Goal: Information Seeking & Learning: Learn about a topic

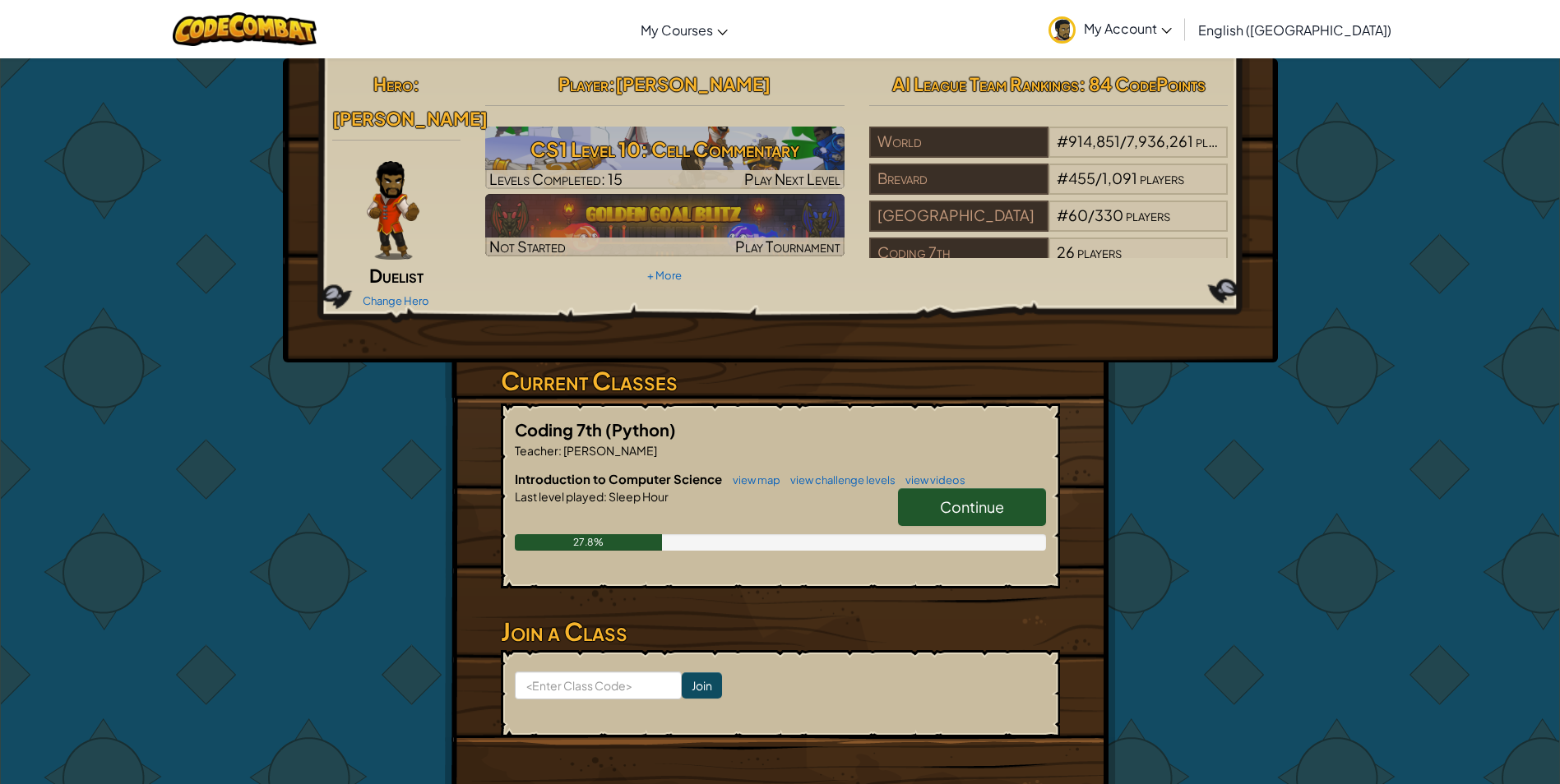
click at [921, 488] on link "Continue" at bounding box center [971, 507] width 148 height 38
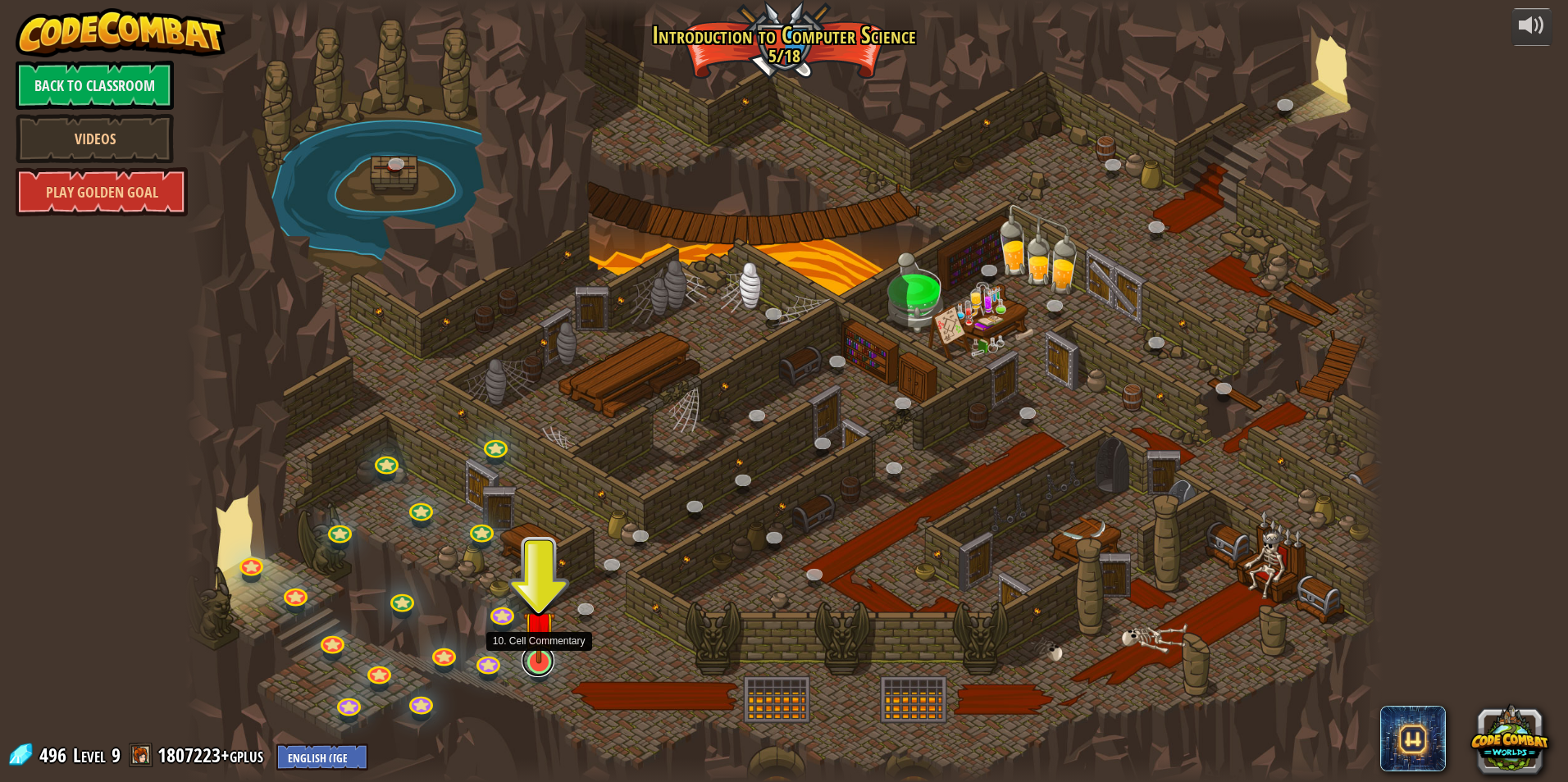
click at [532, 668] on link at bounding box center [538, 661] width 33 height 33
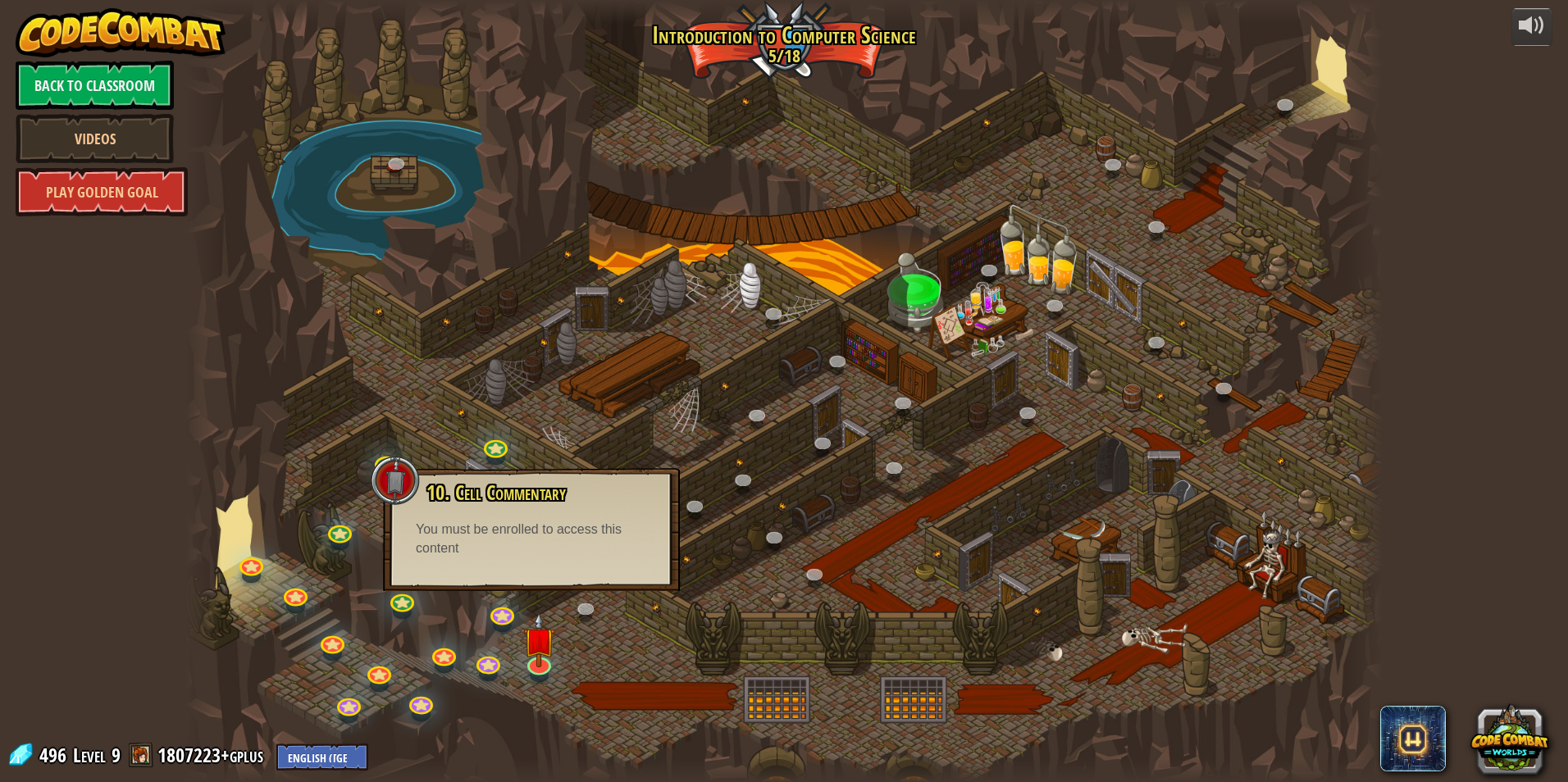
click at [642, 655] on div at bounding box center [784, 391] width 1198 height 782
